Goal: Task Accomplishment & Management: Manage account settings

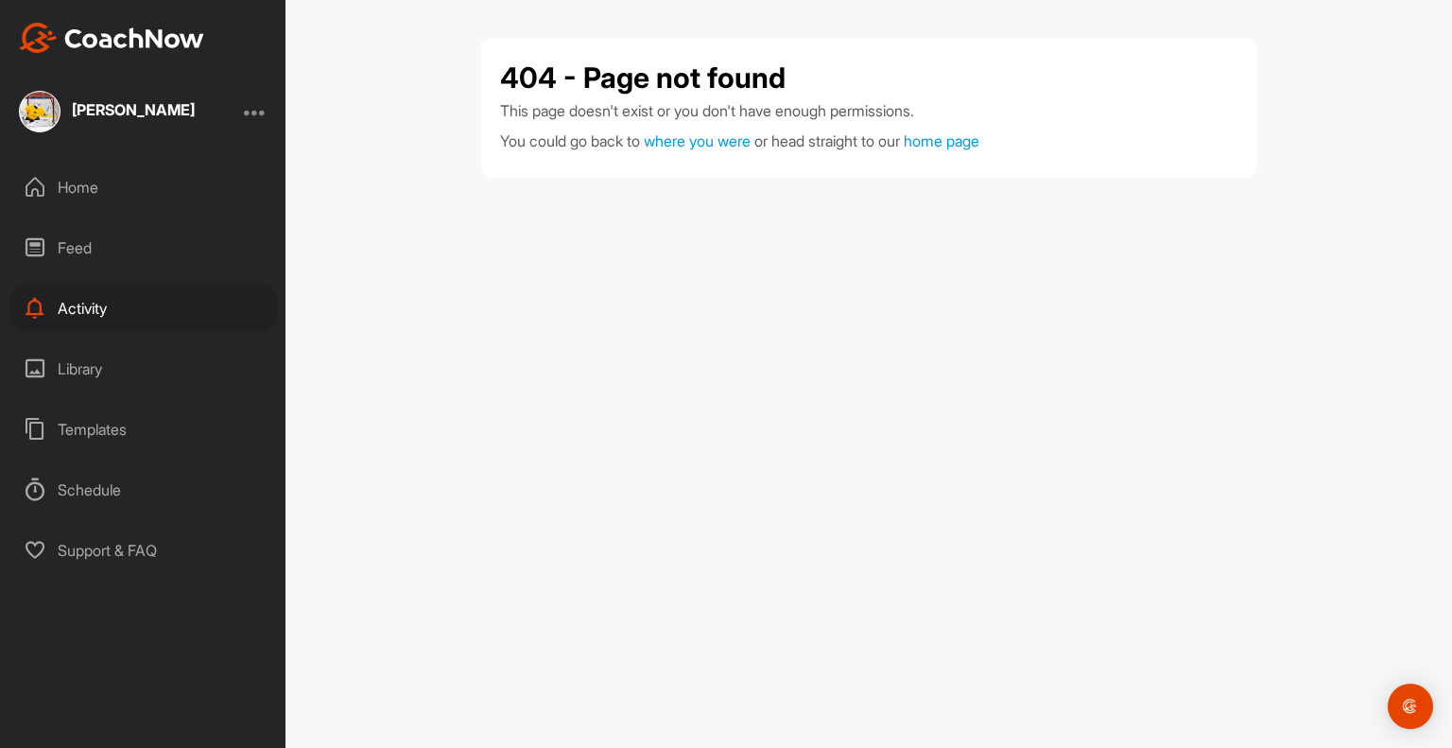
click at [256, 112] on div at bounding box center [255, 111] width 23 height 23
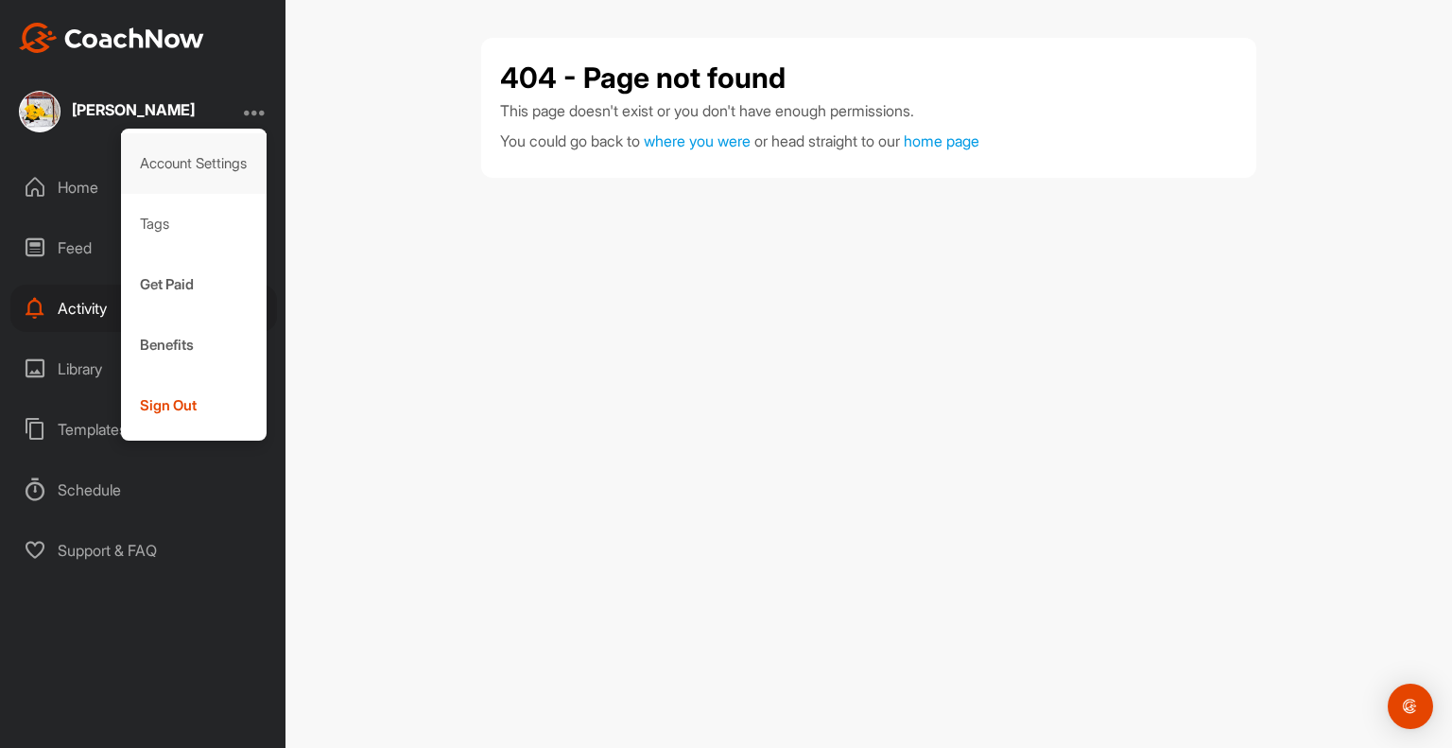
click at [178, 165] on div "Account Settings" at bounding box center [194, 163] width 146 height 60
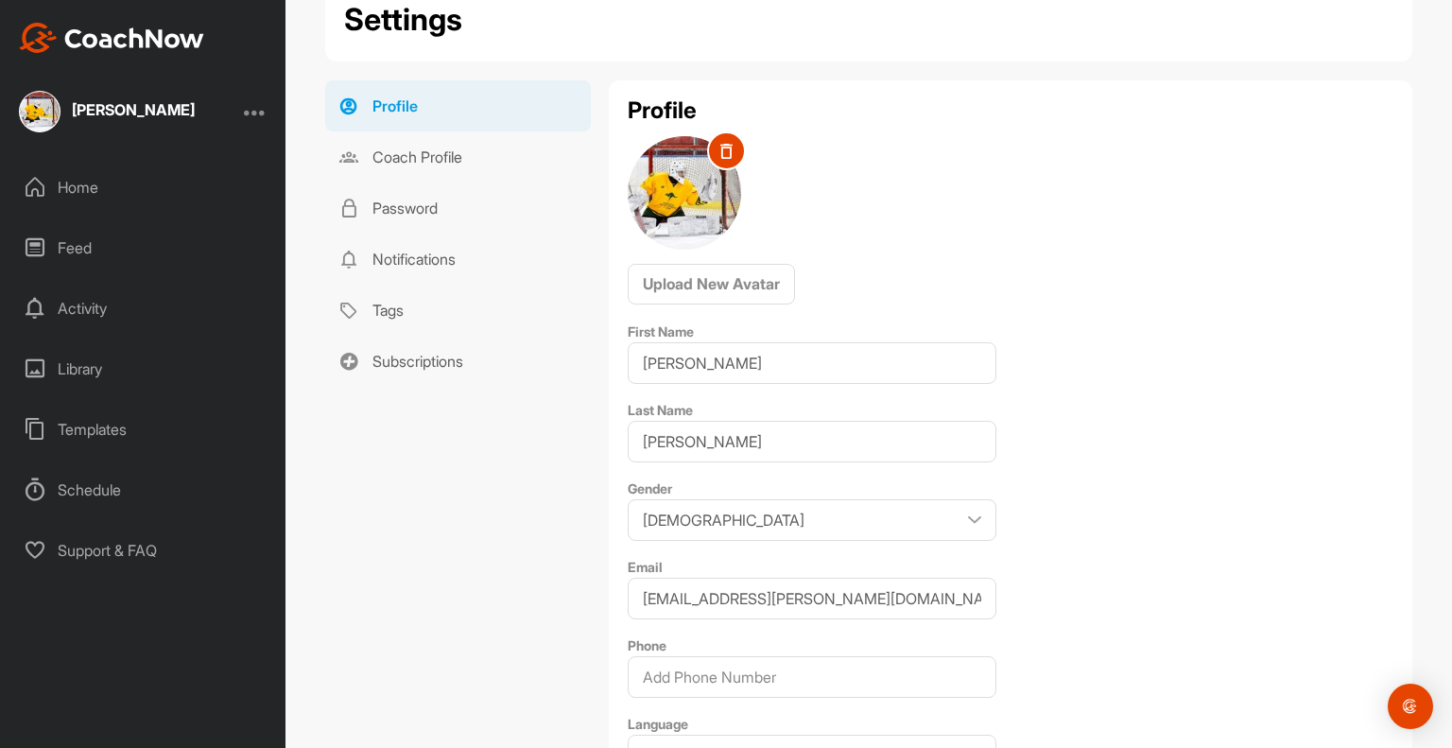
scroll to position [156, 0]
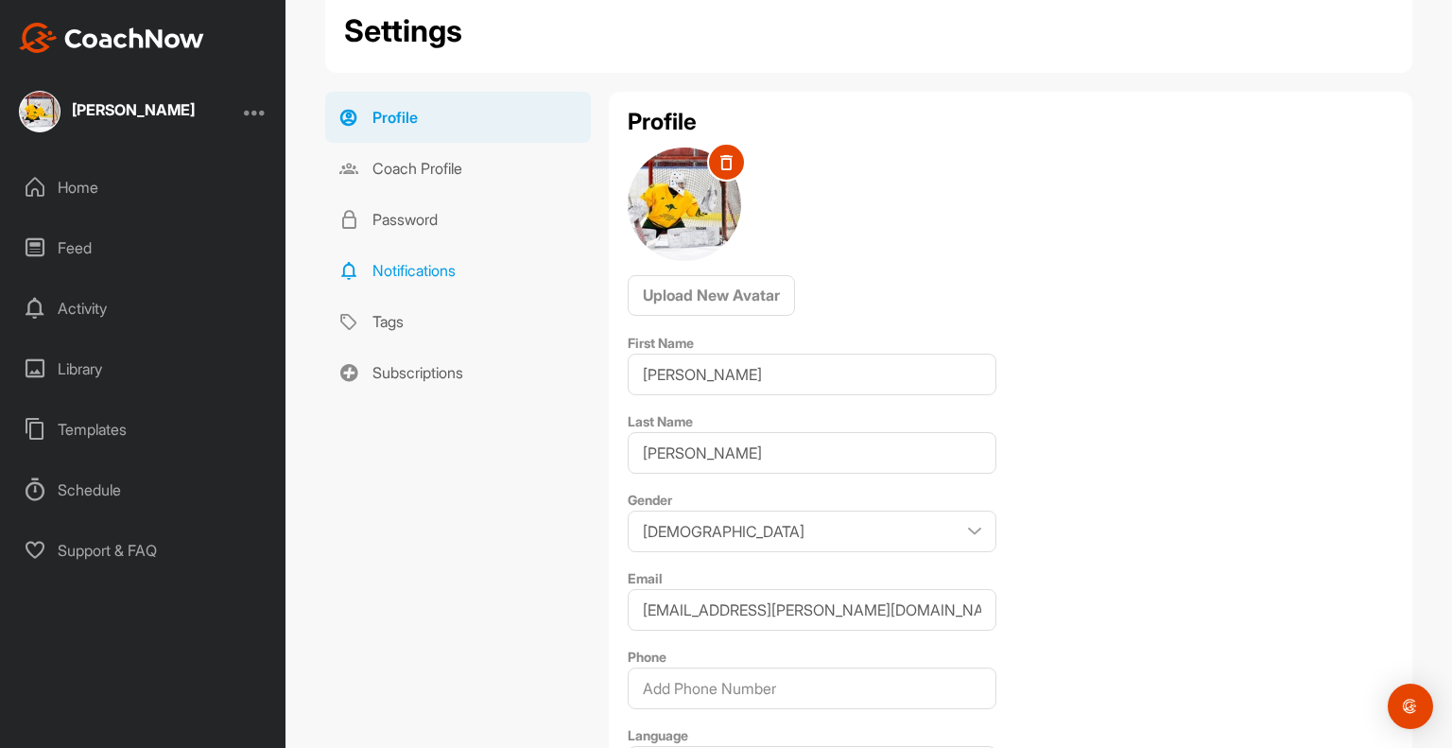
click at [394, 271] on link "Notifications" at bounding box center [458, 270] width 266 height 51
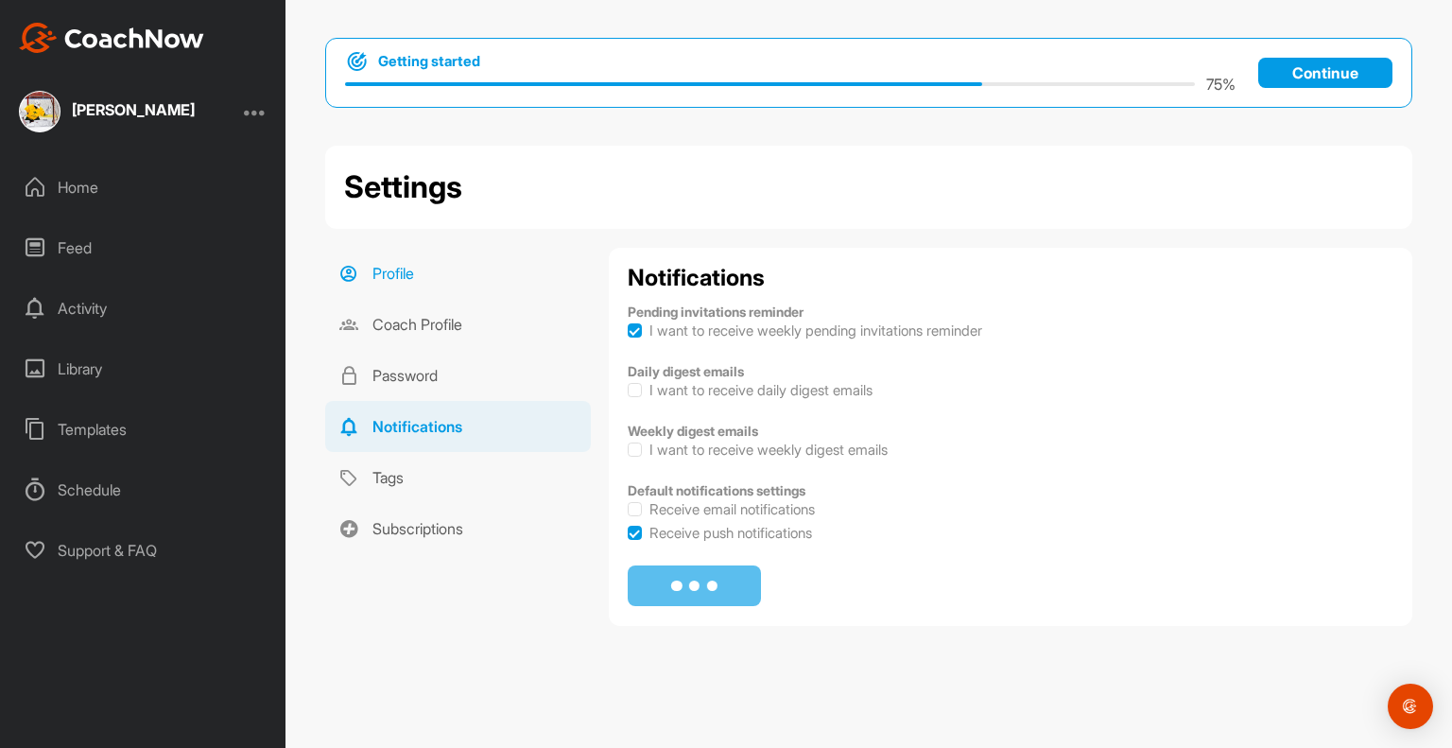
checkbox input "true"
click at [630, 331] on label at bounding box center [635, 330] width 14 height 14
click at [629, 324] on input "I want to receive weekly pending invitations reminder" at bounding box center [628, 323] width 1 height 1
checkbox input "false"
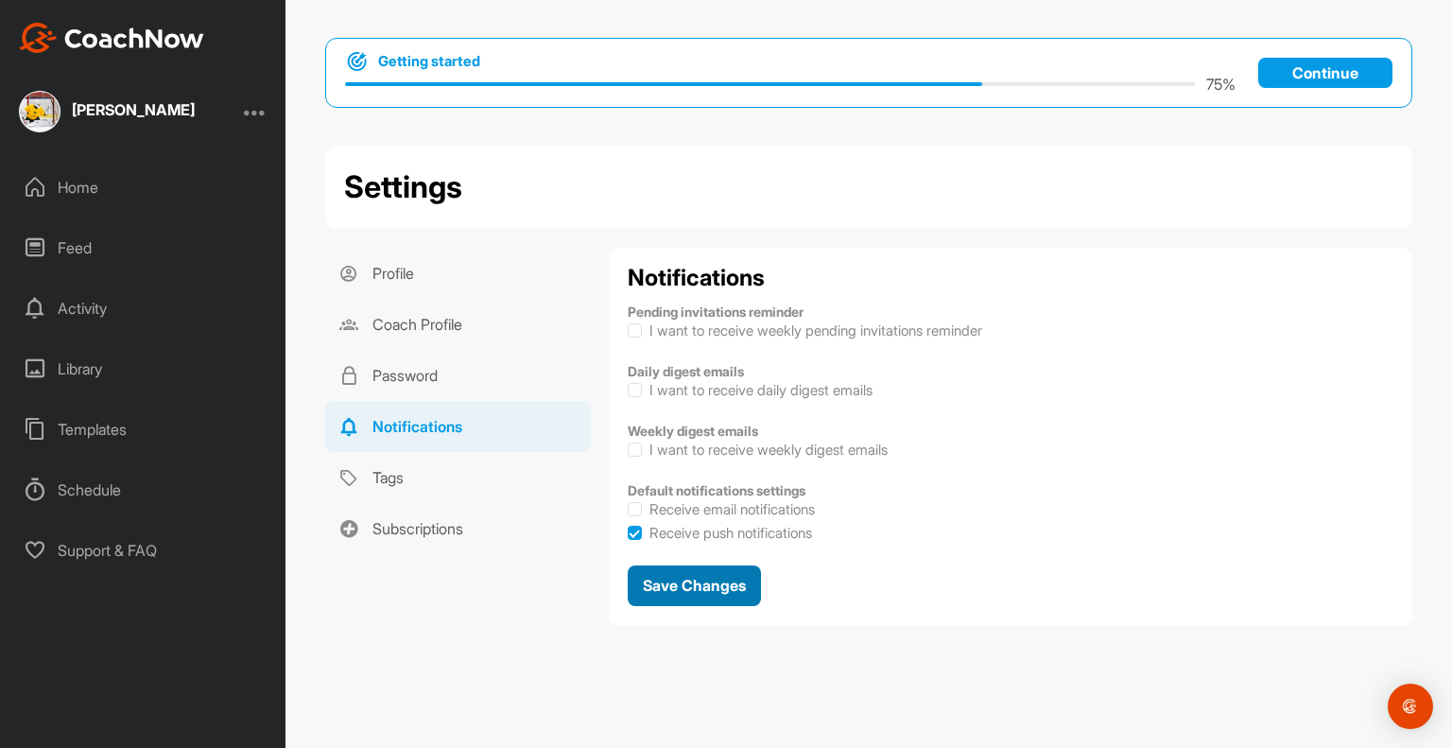
click at [682, 589] on span "Save Changes" at bounding box center [694, 585] width 103 height 19
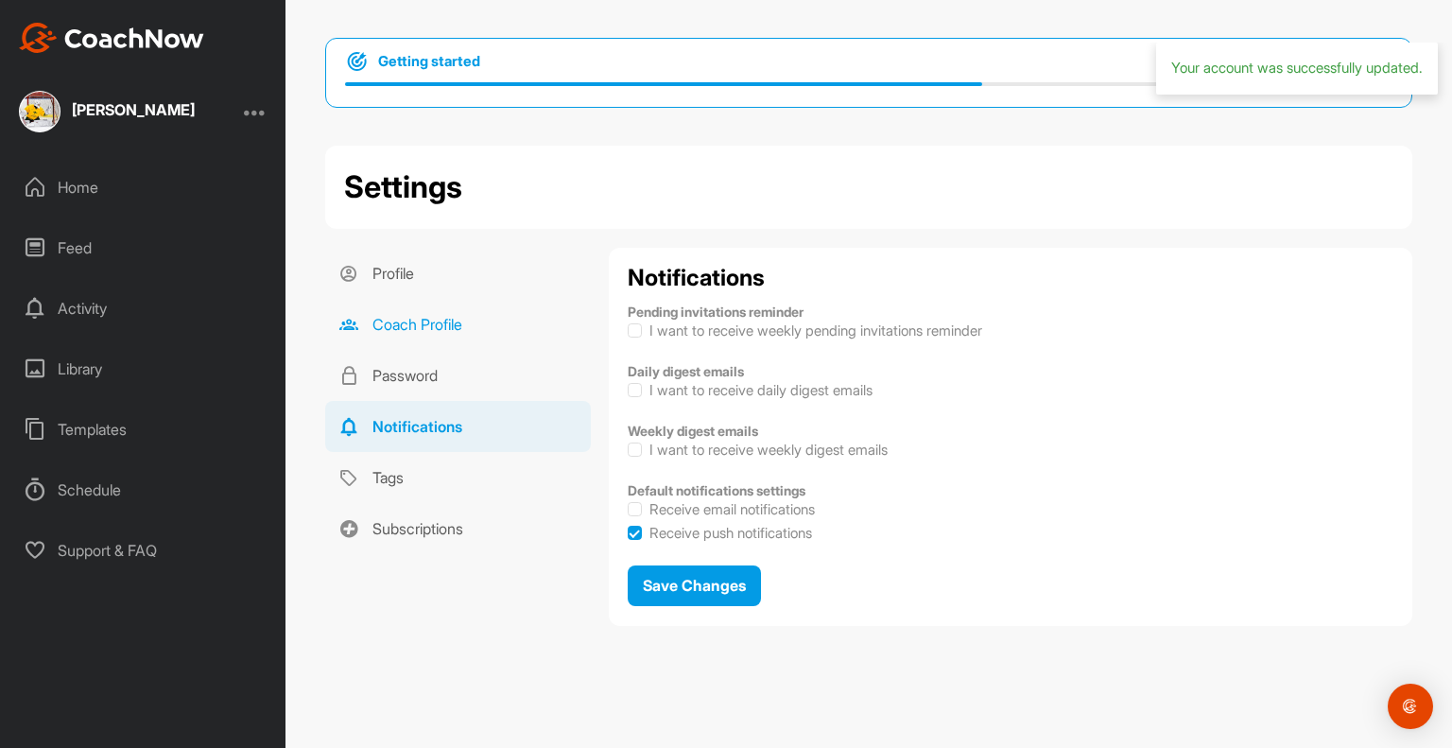
click at [405, 320] on link "Coach Profile" at bounding box center [458, 324] width 266 height 51
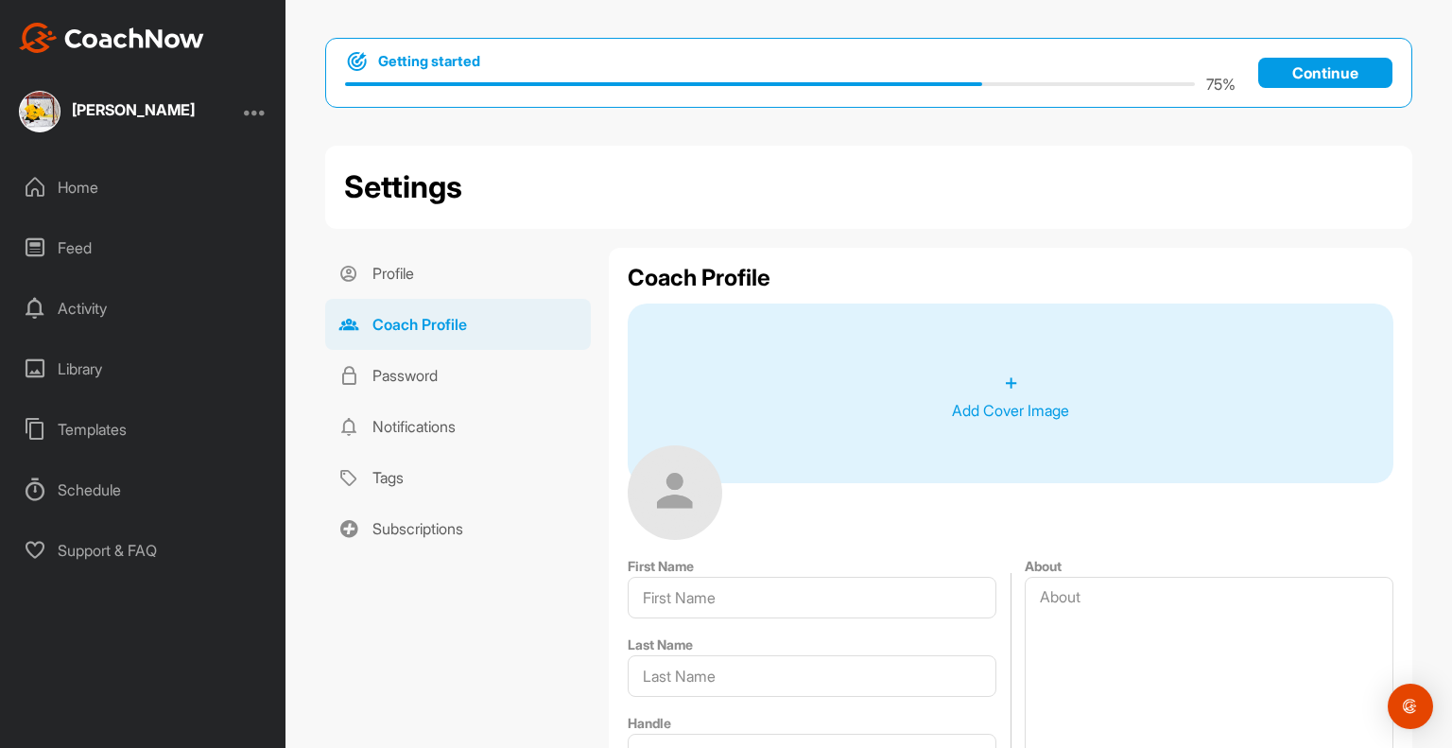
type input "[PERSON_NAME]"
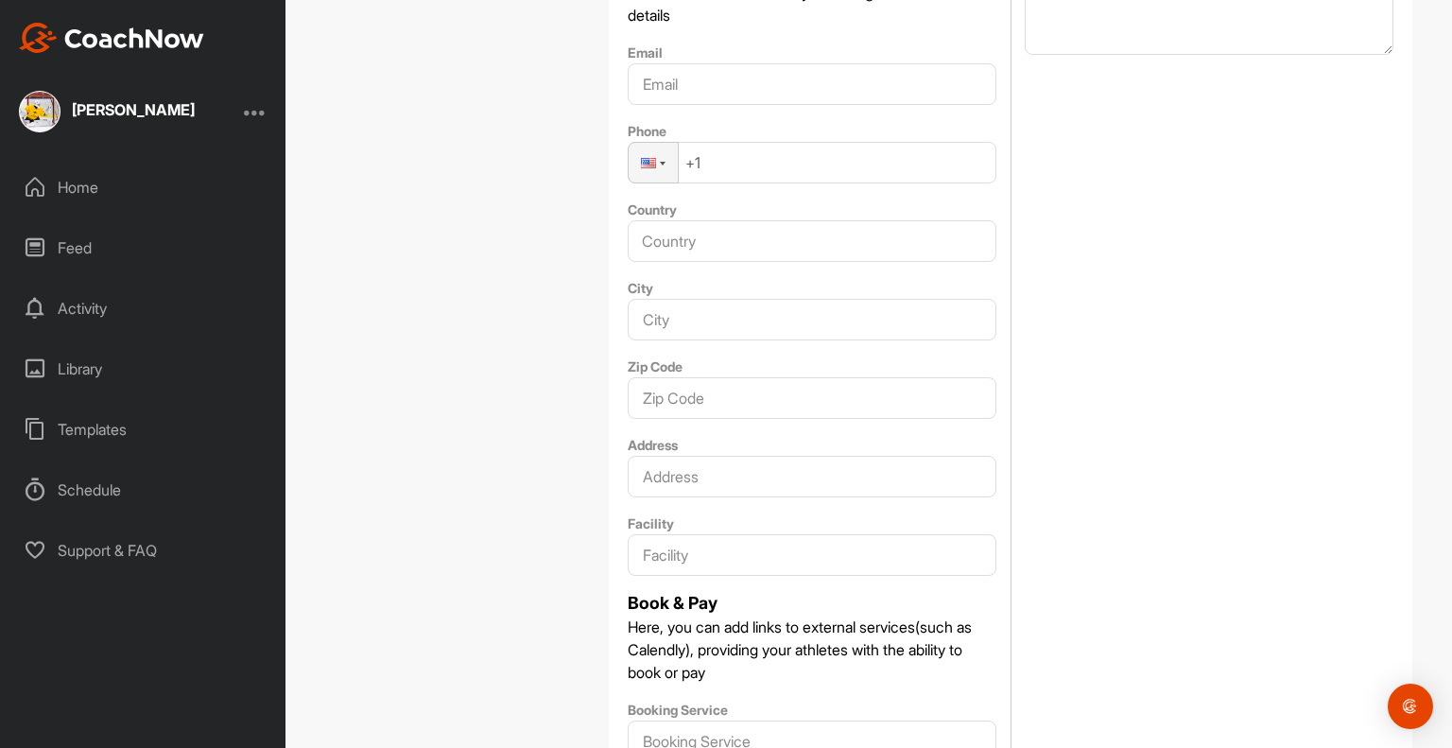
scroll to position [945, 0]
